Goal: Task Accomplishment & Management: Manage account settings

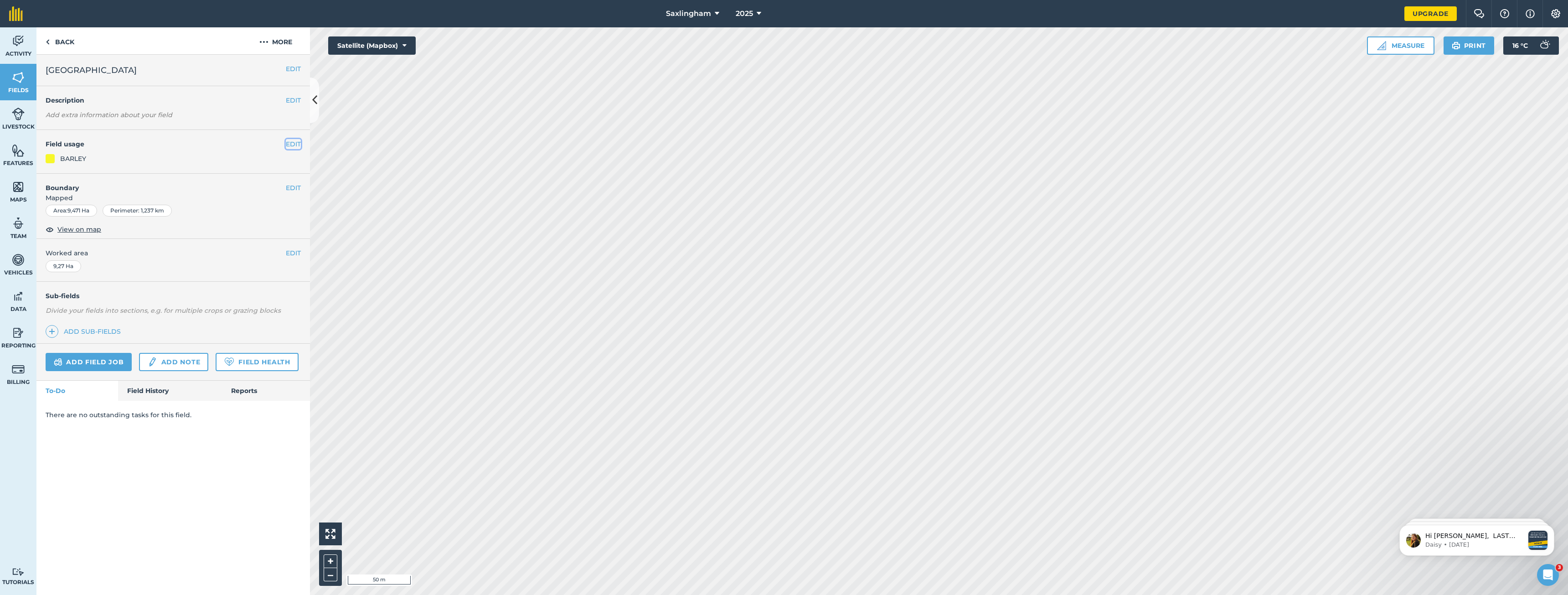
click at [291, 144] on button "EDIT" at bounding box center [293, 144] width 15 height 10
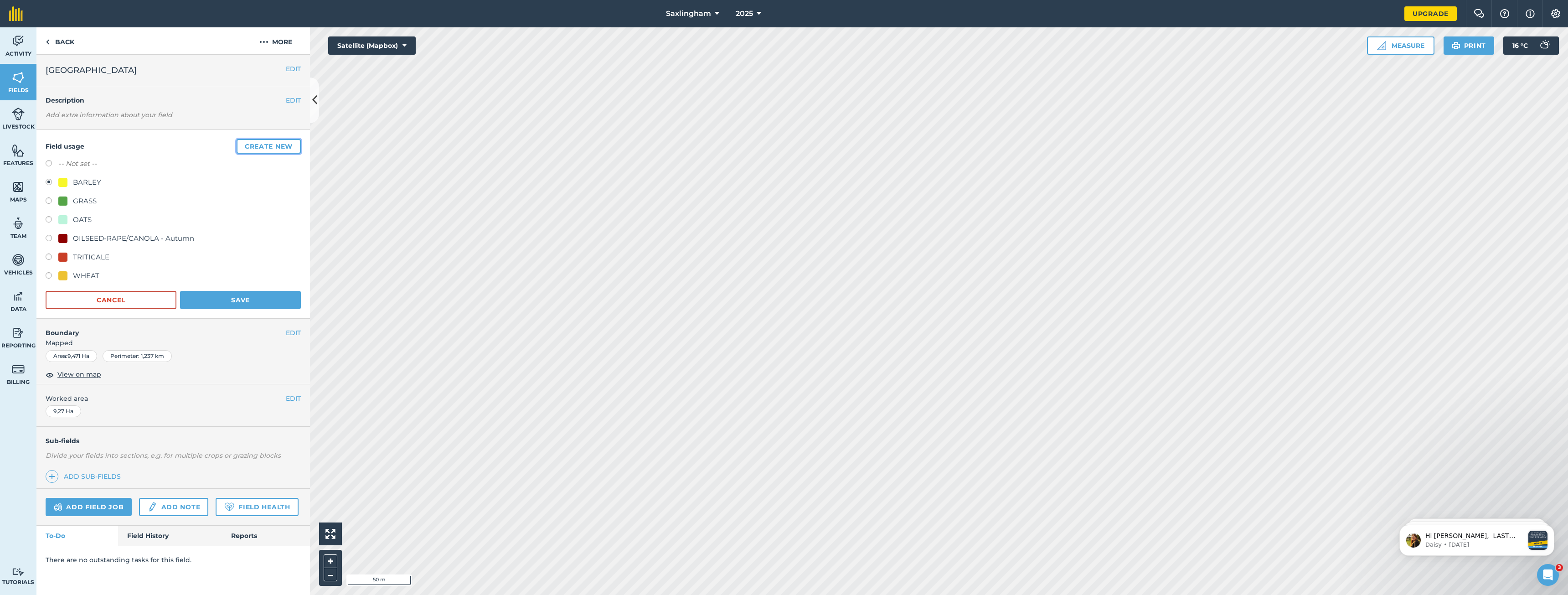
click at [277, 148] on button "Create new" at bounding box center [269, 146] width 64 height 15
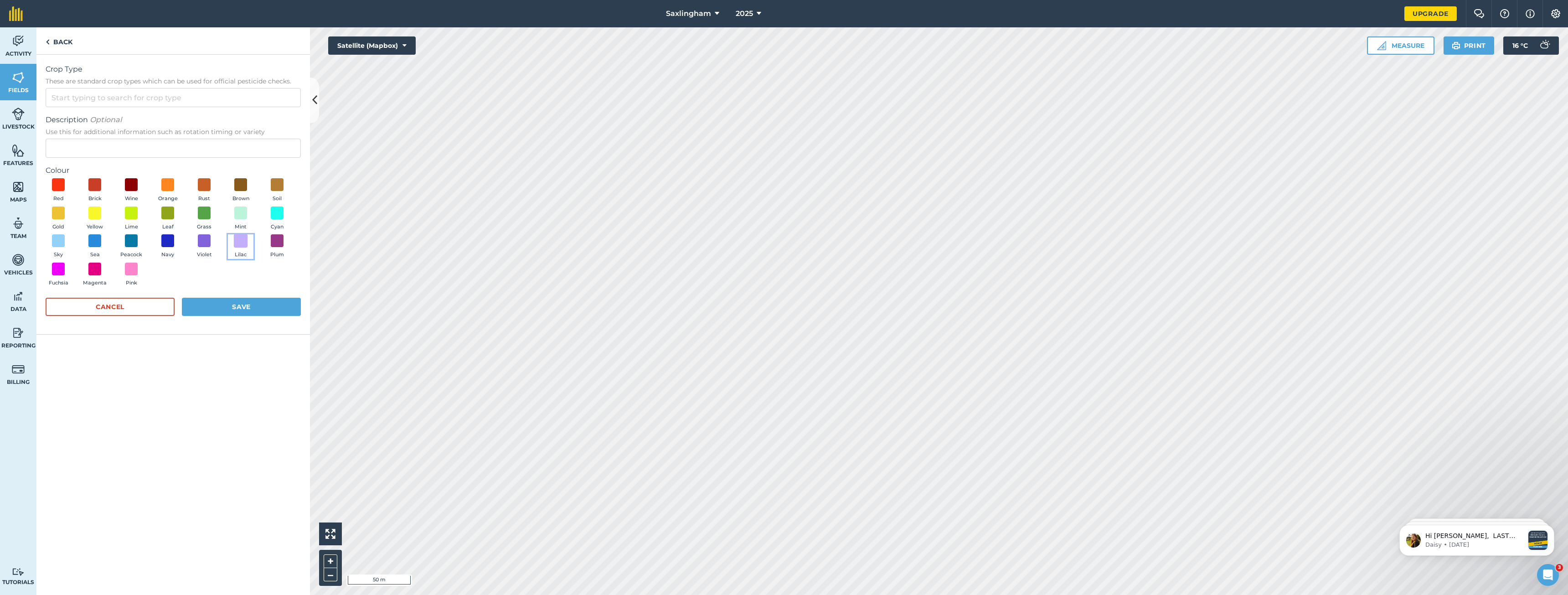
click at [246, 244] on span at bounding box center [241, 241] width 14 height 14
click at [94, 99] on input "Crop Type These are standard crop types which can be used for official pesticid…" at bounding box center [173, 97] width 256 height 19
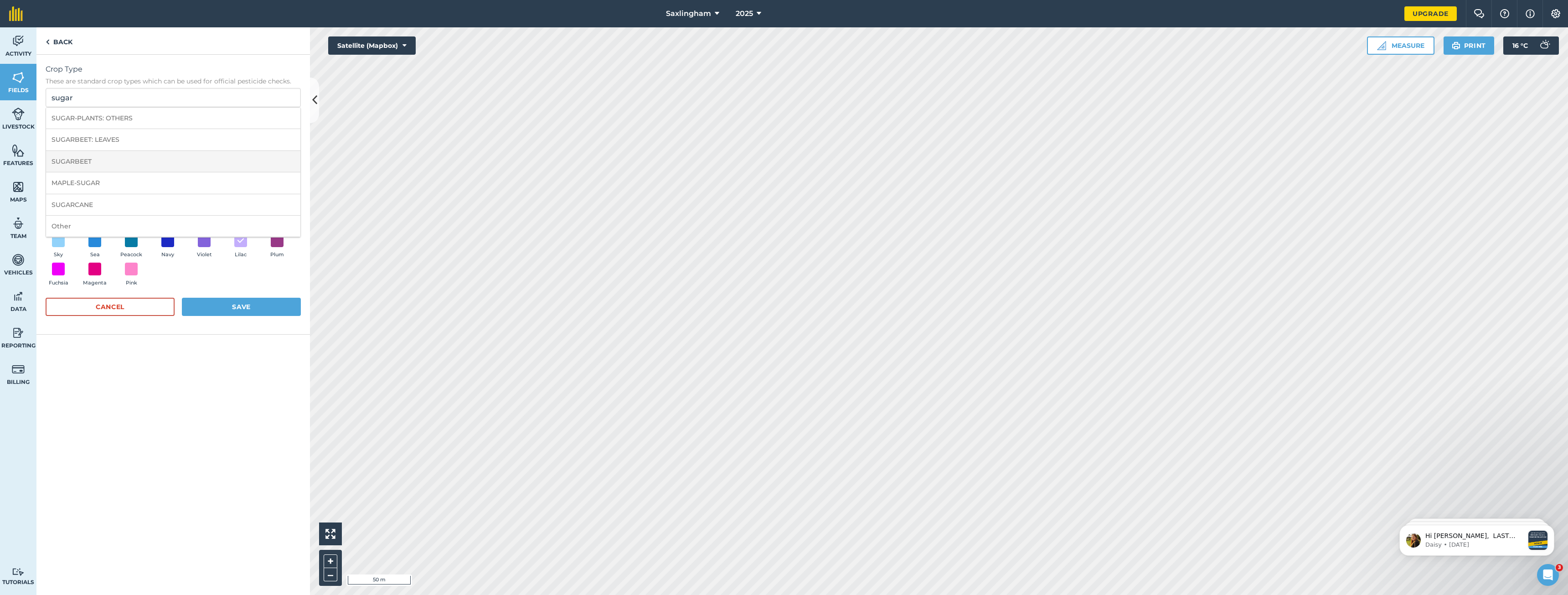
click at [154, 158] on li "SUGARBEET" at bounding box center [173, 162] width 254 height 21
type input "SUGARBEET"
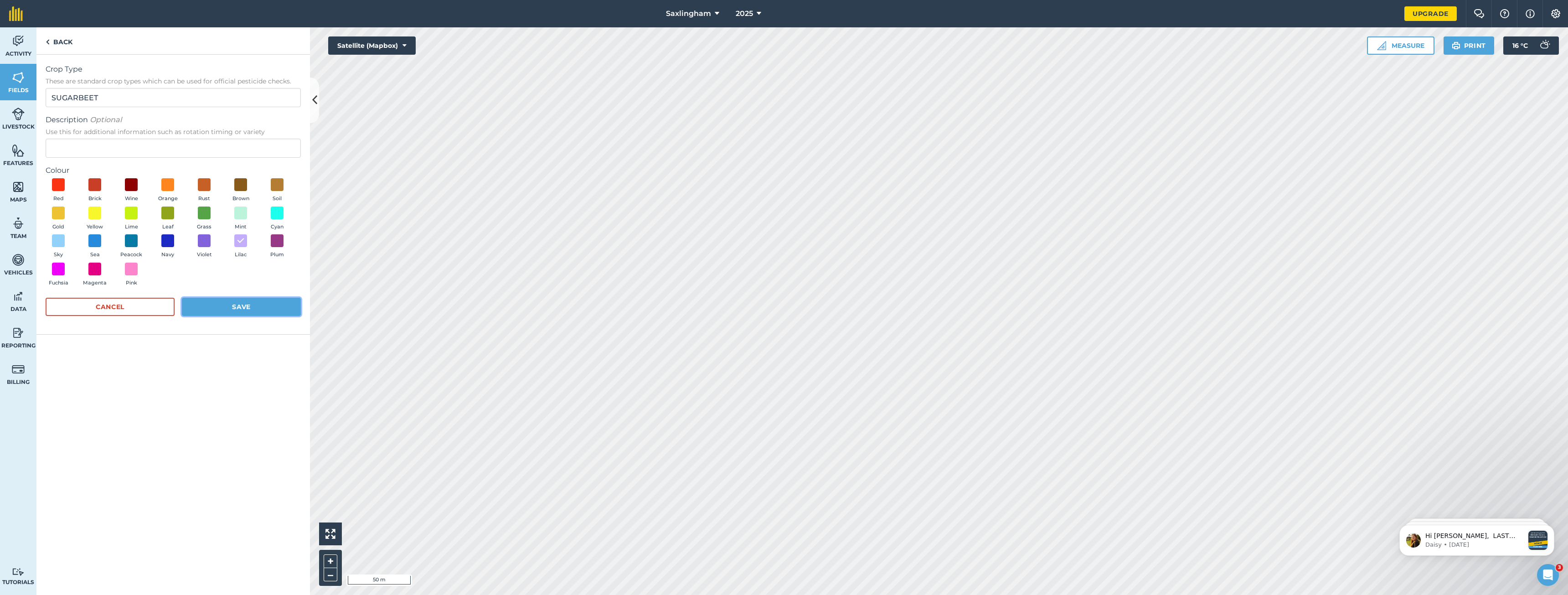
click at [251, 307] on button "Save" at bounding box center [241, 307] width 119 height 18
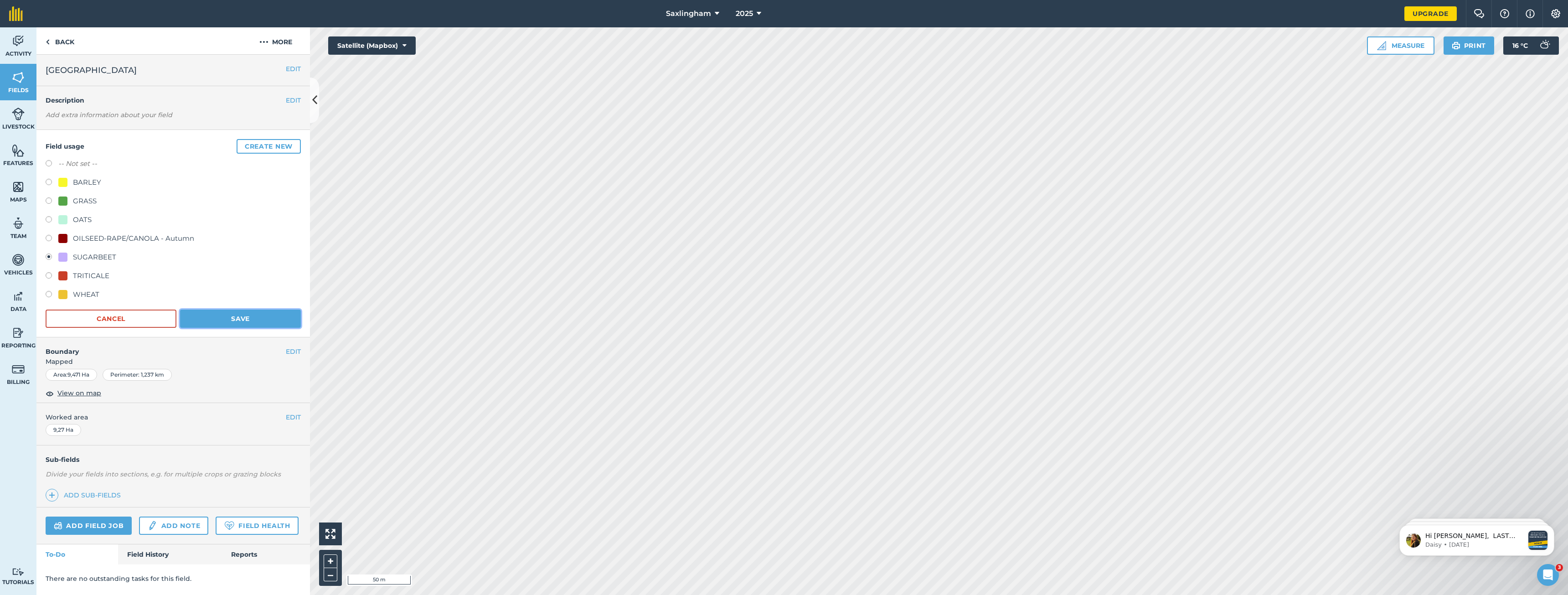
click at [237, 325] on button "Save" at bounding box center [240, 318] width 121 height 18
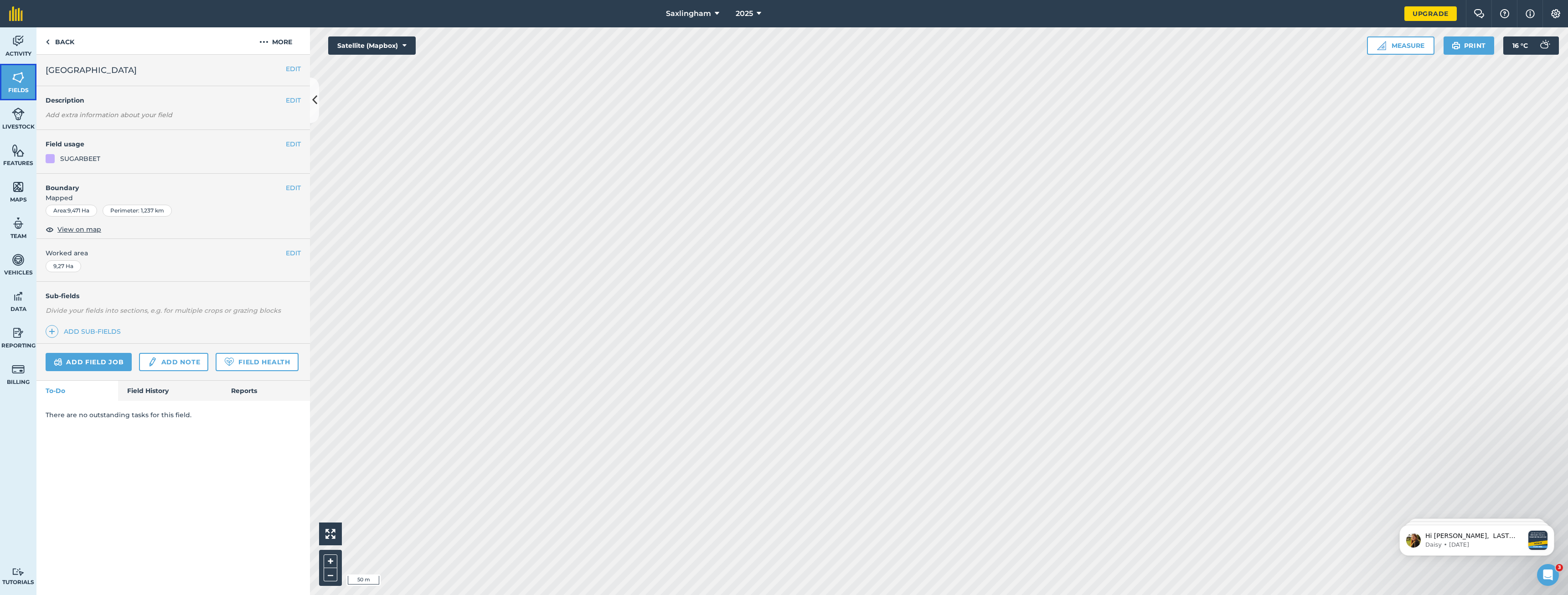
click at [21, 84] on img at bounding box center [18, 77] width 13 height 13
